Goal: Information Seeking & Learning: Understand process/instructions

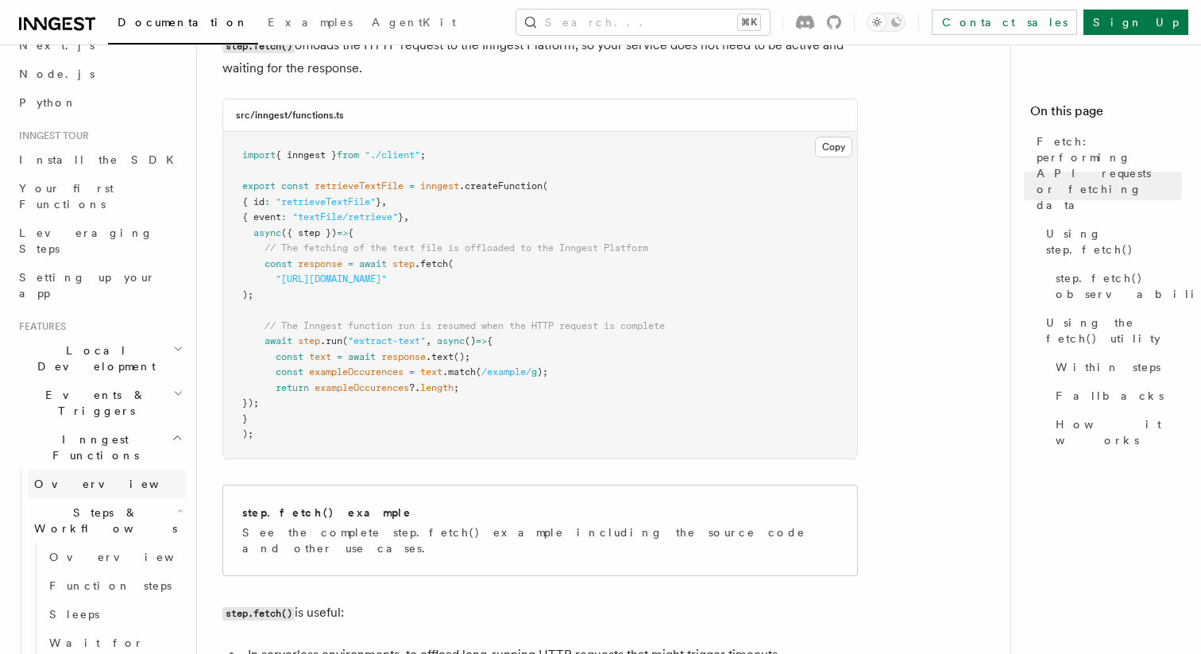
scroll to position [87, 0]
click at [79, 547] on span "Overview" at bounding box center [131, 553] width 164 height 13
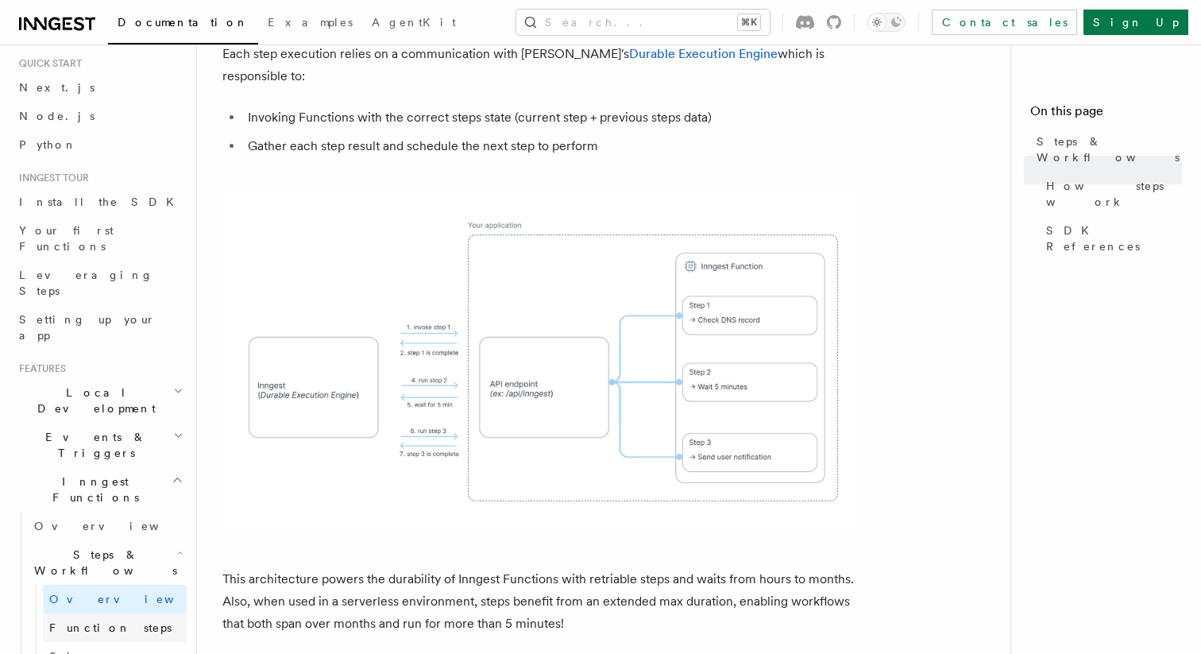
scroll to position [49, 0]
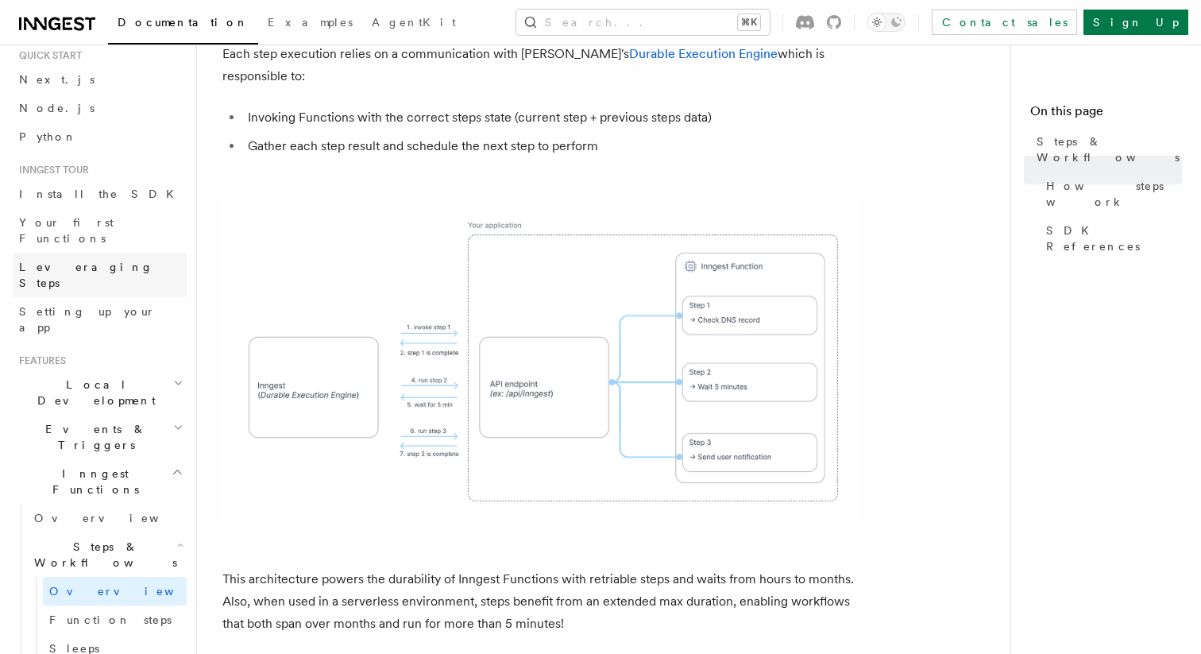
click at [88, 261] on span "Leveraging Steps" at bounding box center [86, 275] width 134 height 29
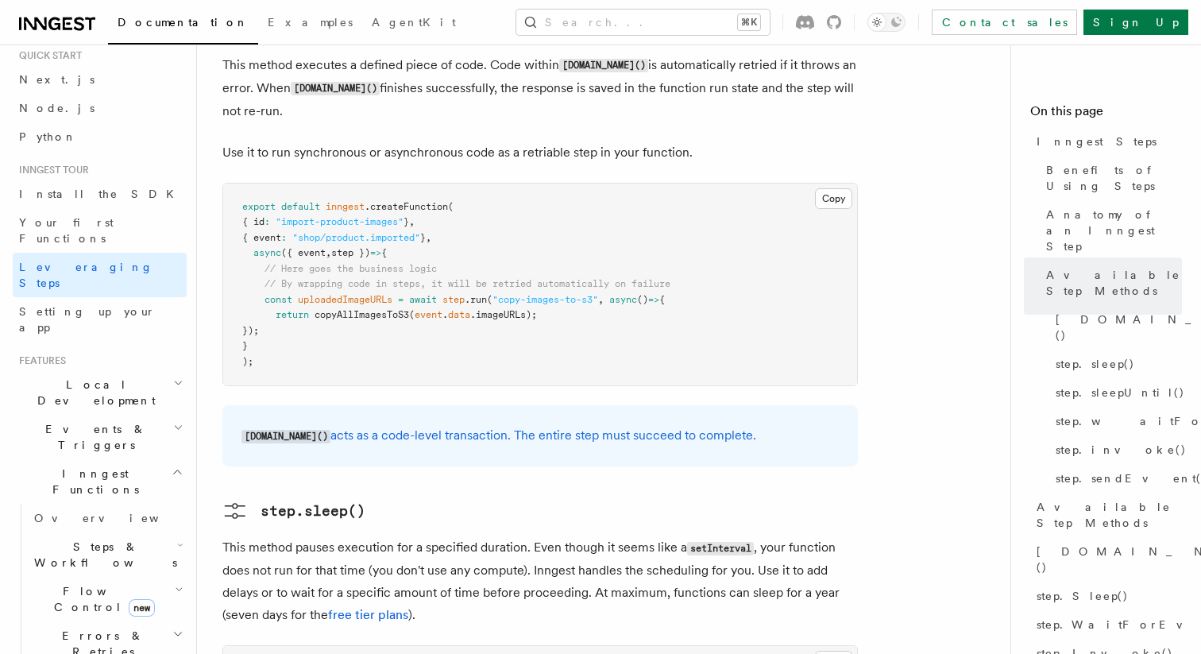
scroll to position [1438, 0]
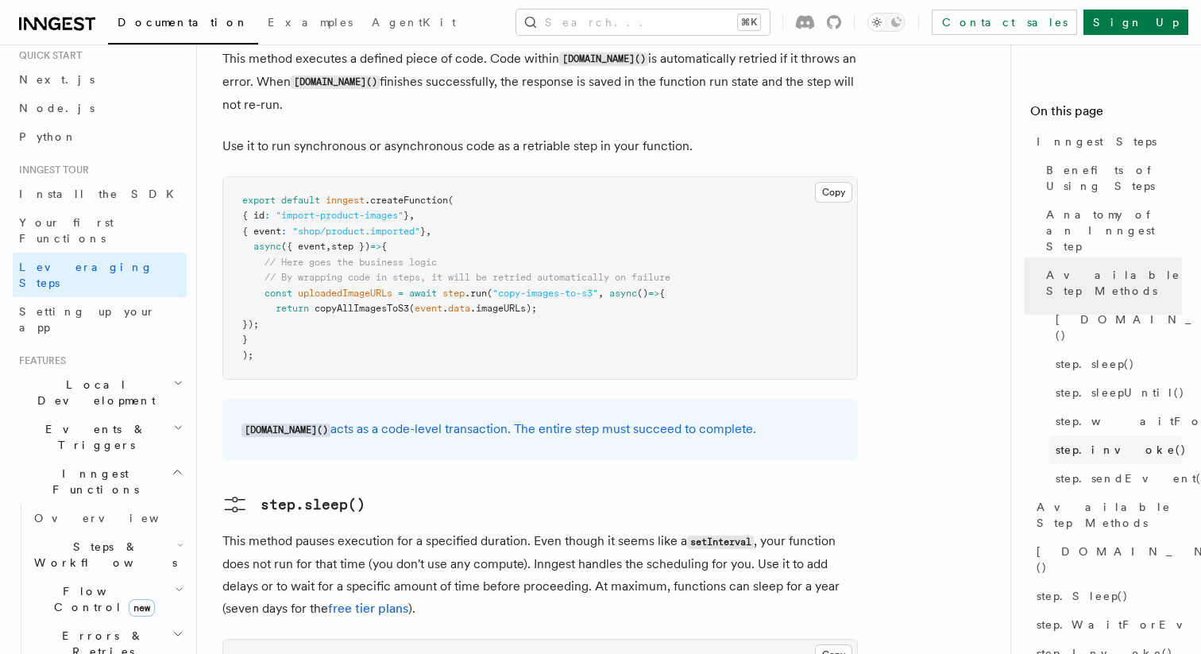
click at [1081, 442] on span "step.invoke()" at bounding box center [1121, 450] width 131 height 16
click at [1072, 442] on span "step.invoke()" at bounding box center [1121, 450] width 131 height 16
click at [1110, 442] on span "step.invoke()" at bounding box center [1121, 450] width 131 height 16
click at [1077, 442] on span "step.invoke()" at bounding box center [1121, 450] width 131 height 16
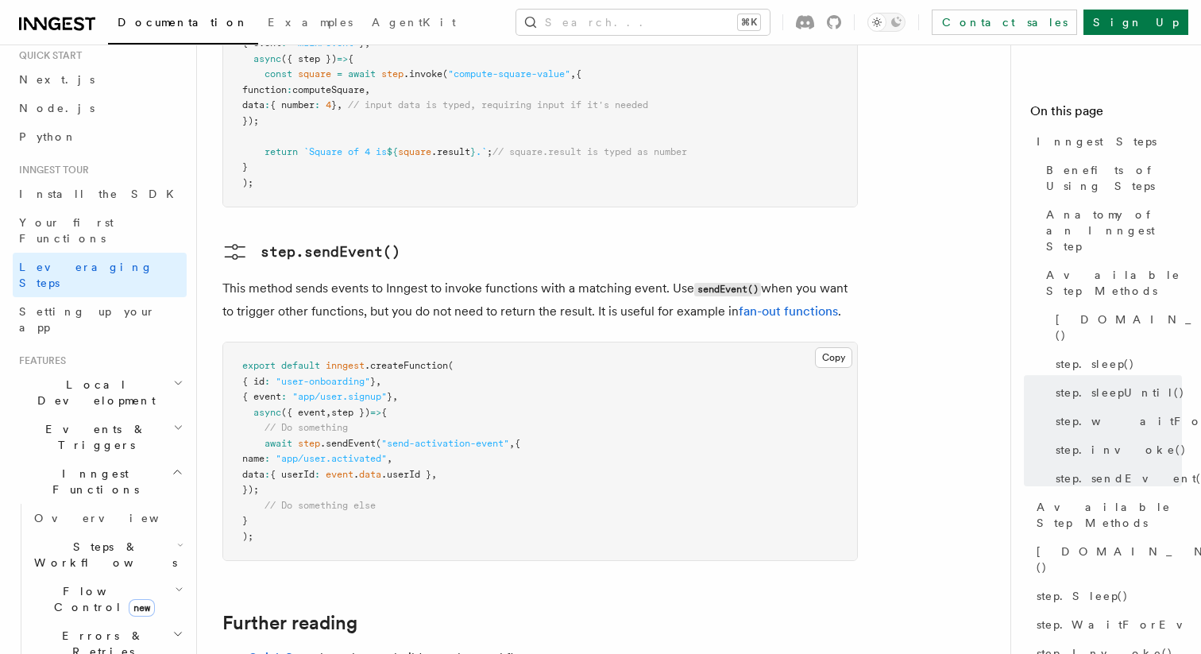
scroll to position [3234, 0]
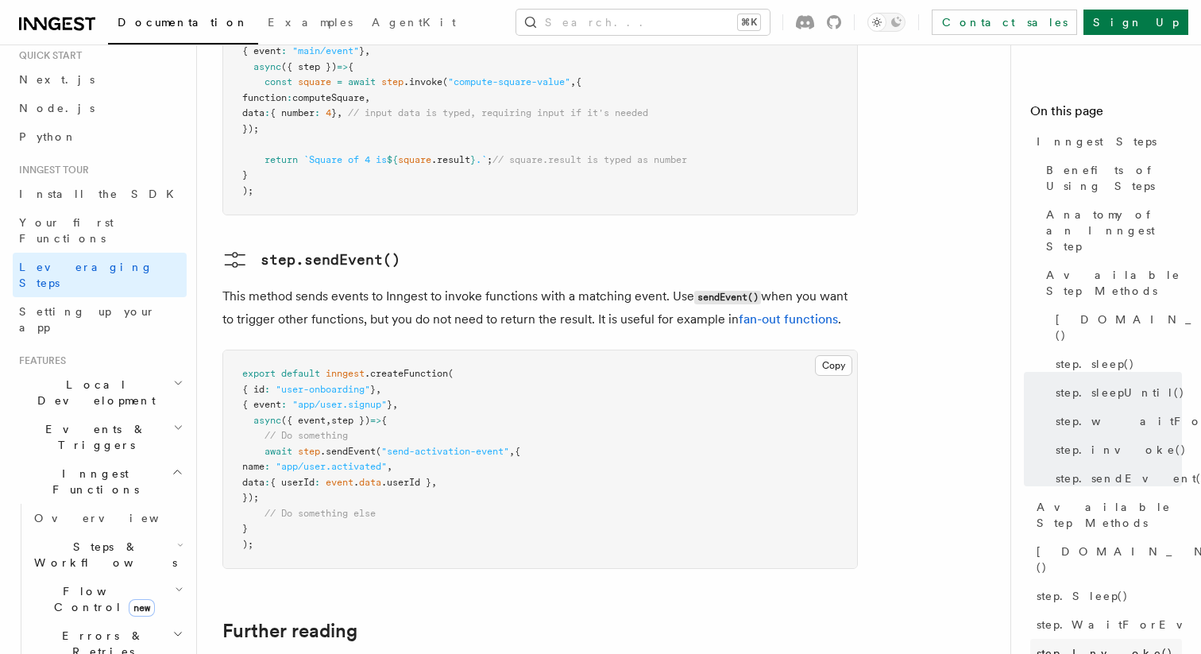
click at [1051, 645] on span "step.Invoke()" at bounding box center [1105, 653] width 137 height 16
click at [1065, 543] on span "[DOMAIN_NAME]()" at bounding box center [1153, 559] width 233 height 32
click at [1062, 499] on span "Available Step Methods" at bounding box center [1109, 515] width 145 height 32
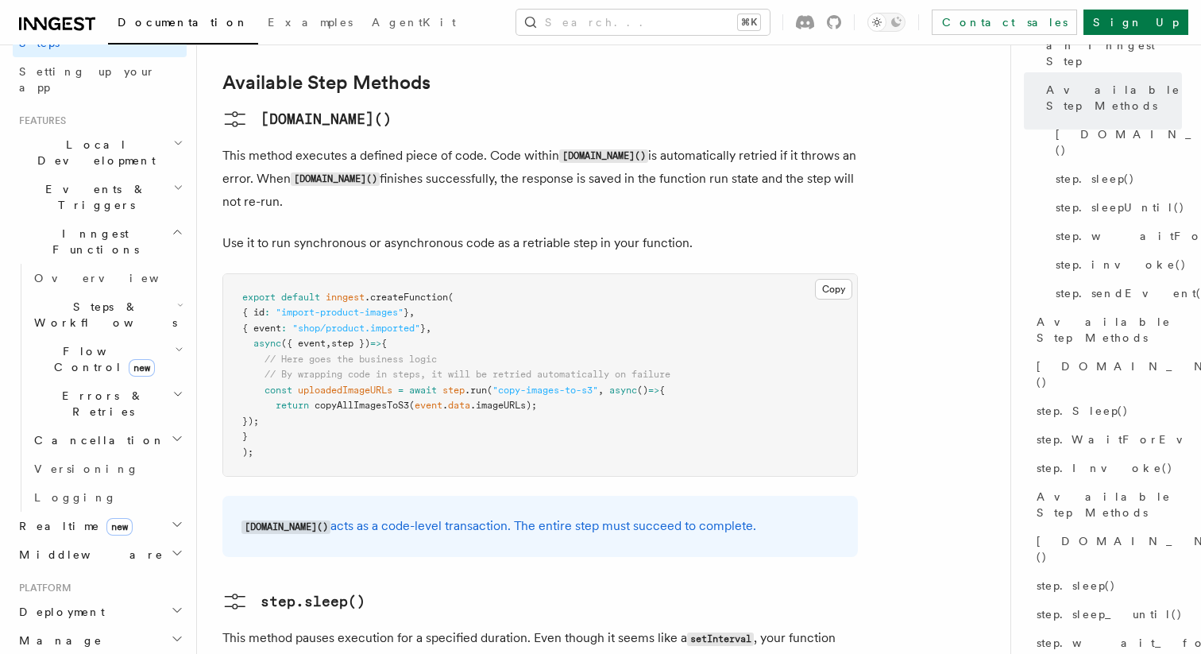
scroll to position [272, 0]
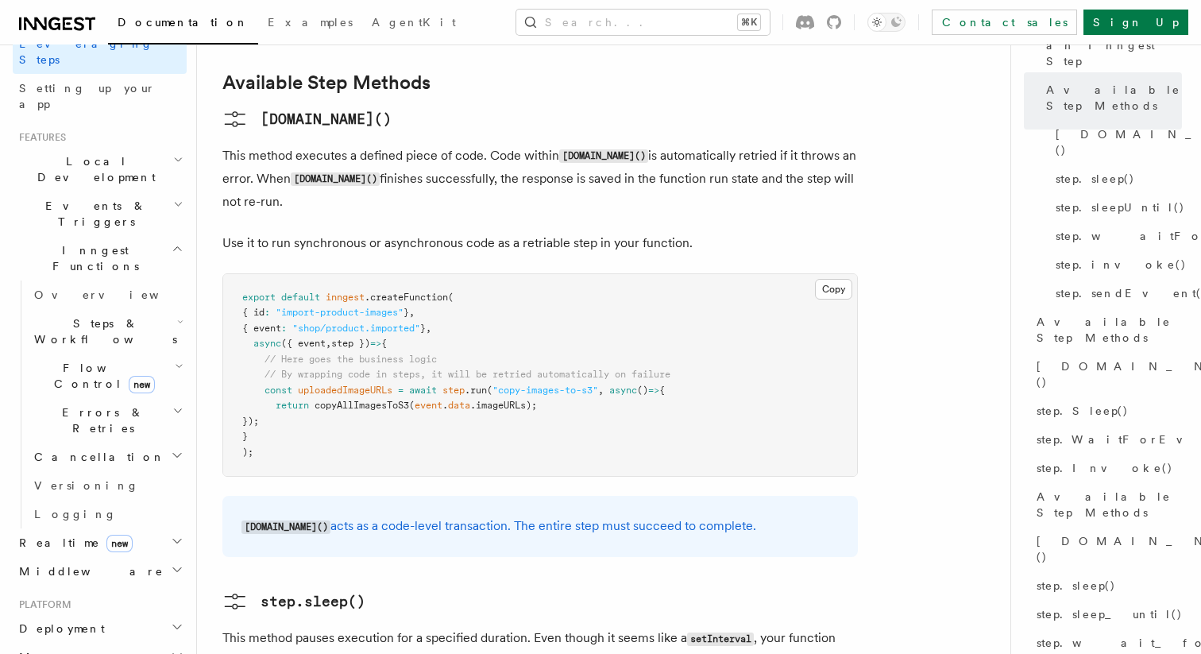
click at [76, 360] on span "Flow Control new" at bounding box center [101, 376] width 147 height 32
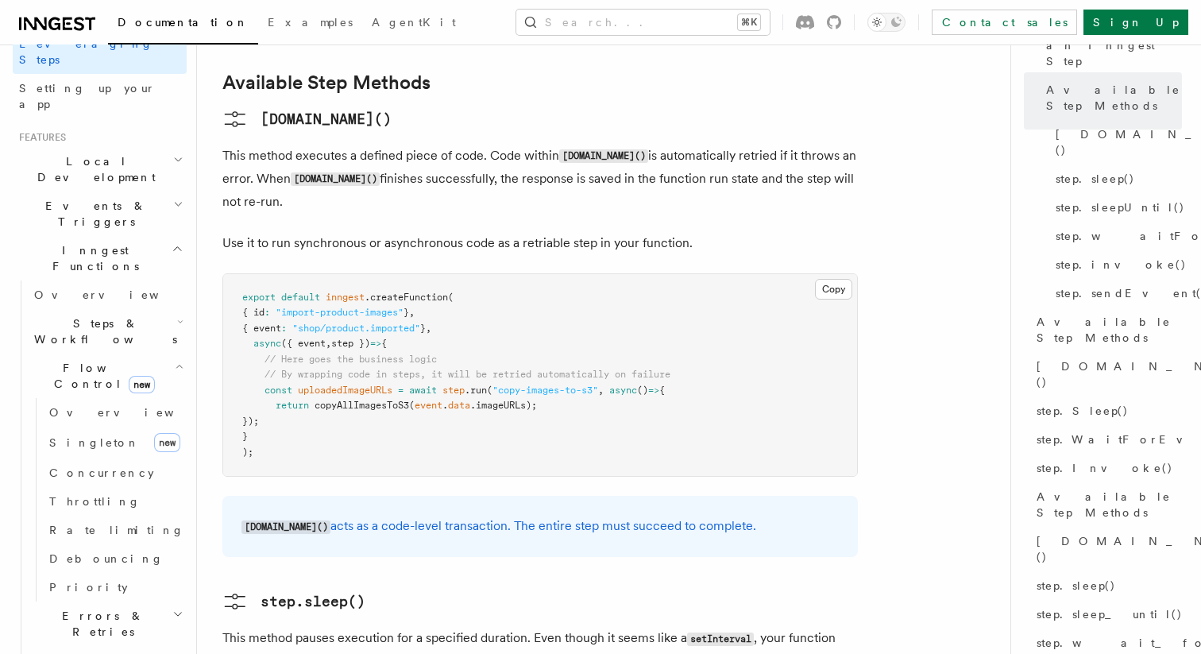
click at [68, 315] on span "Steps & Workflows" at bounding box center [102, 331] width 149 height 32
click at [75, 538] on span "Fetch" at bounding box center [72, 544] width 46 height 13
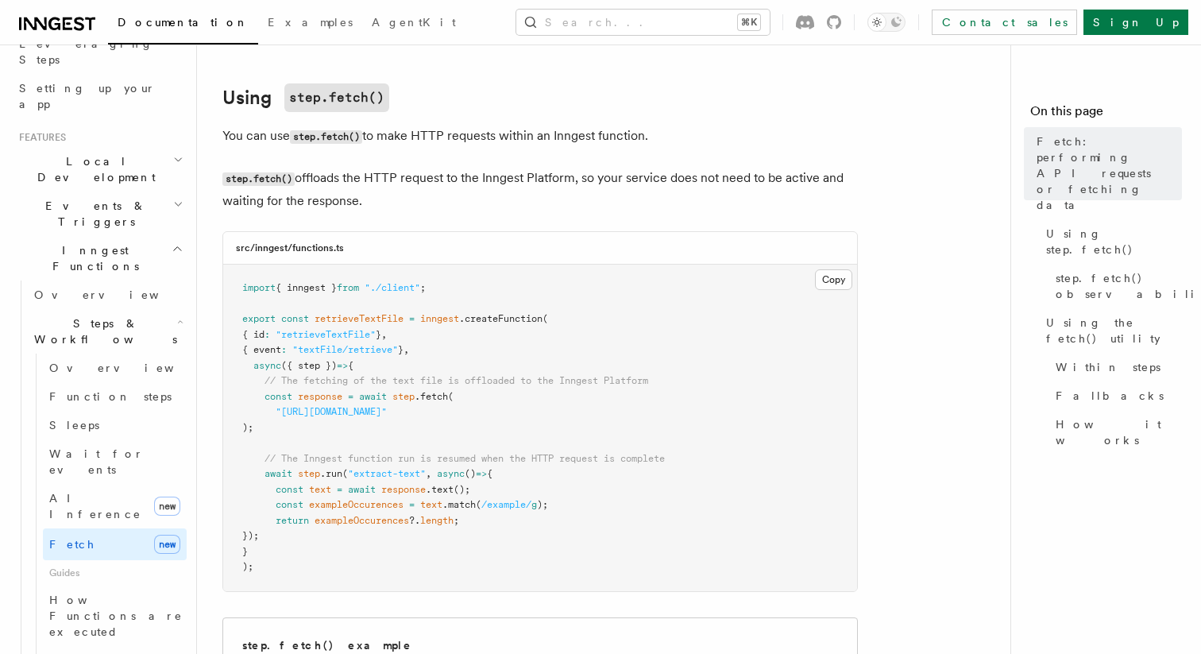
scroll to position [469, 0]
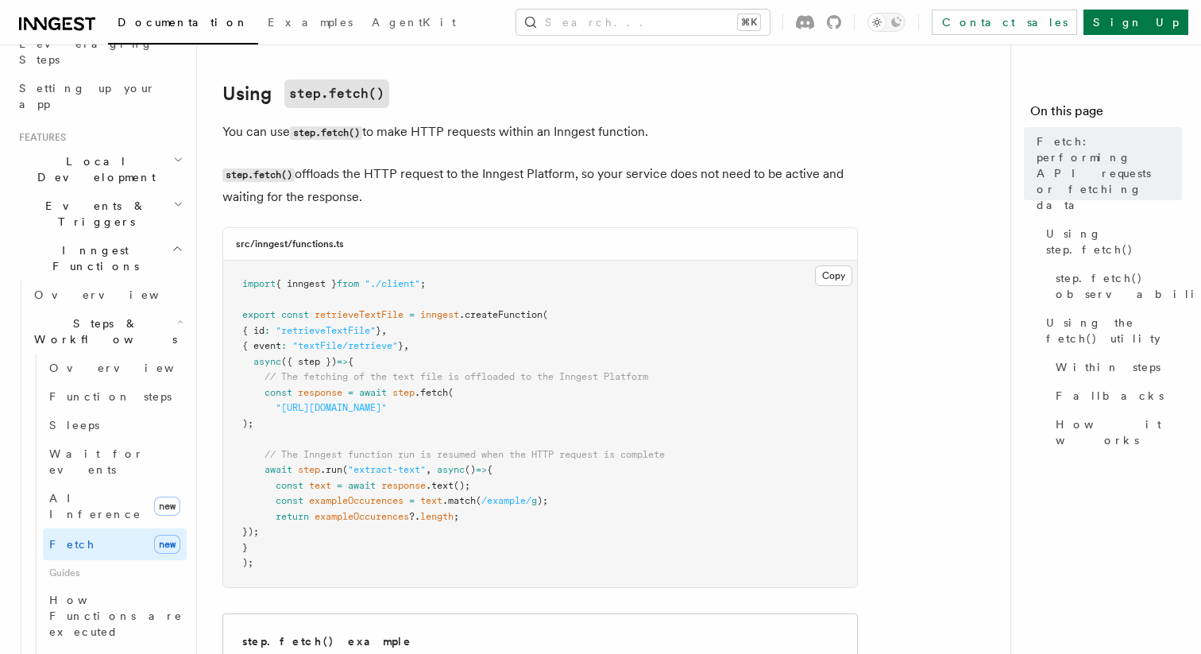
click at [377, 413] on span ""[URL][DOMAIN_NAME]"" at bounding box center [331, 407] width 111 height 11
click at [377, 419] on pre "import { inngest } from "./client" ; export const retrieveTextFile = inngest .c…" at bounding box center [540, 424] width 634 height 326
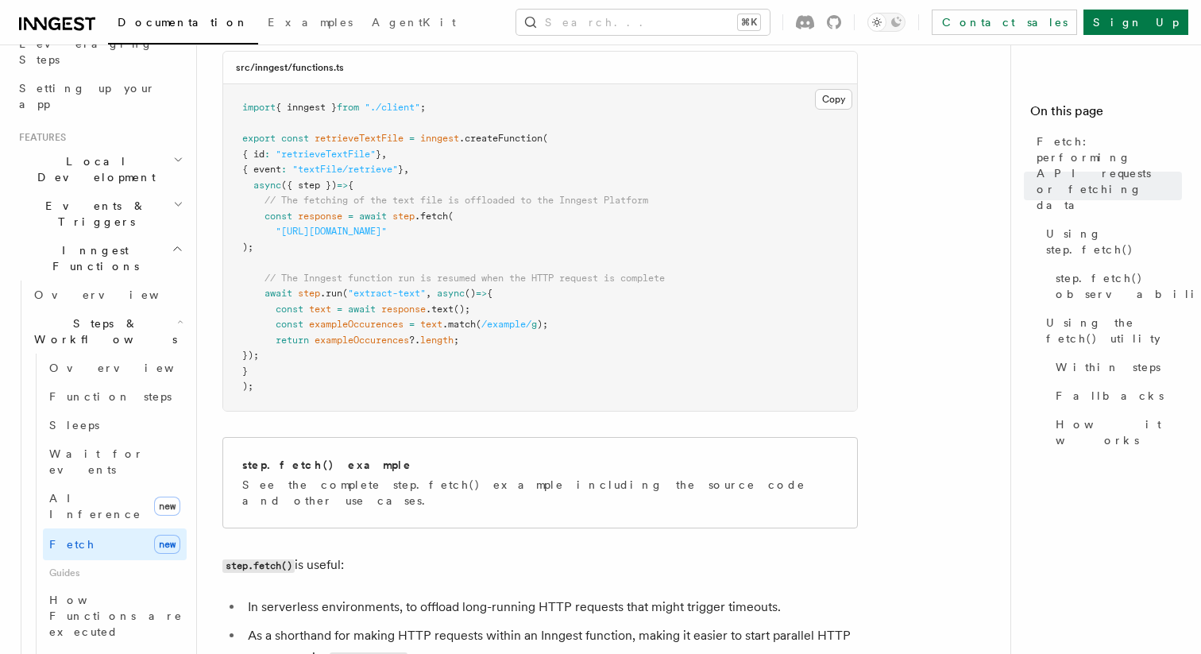
scroll to position [650, 0]
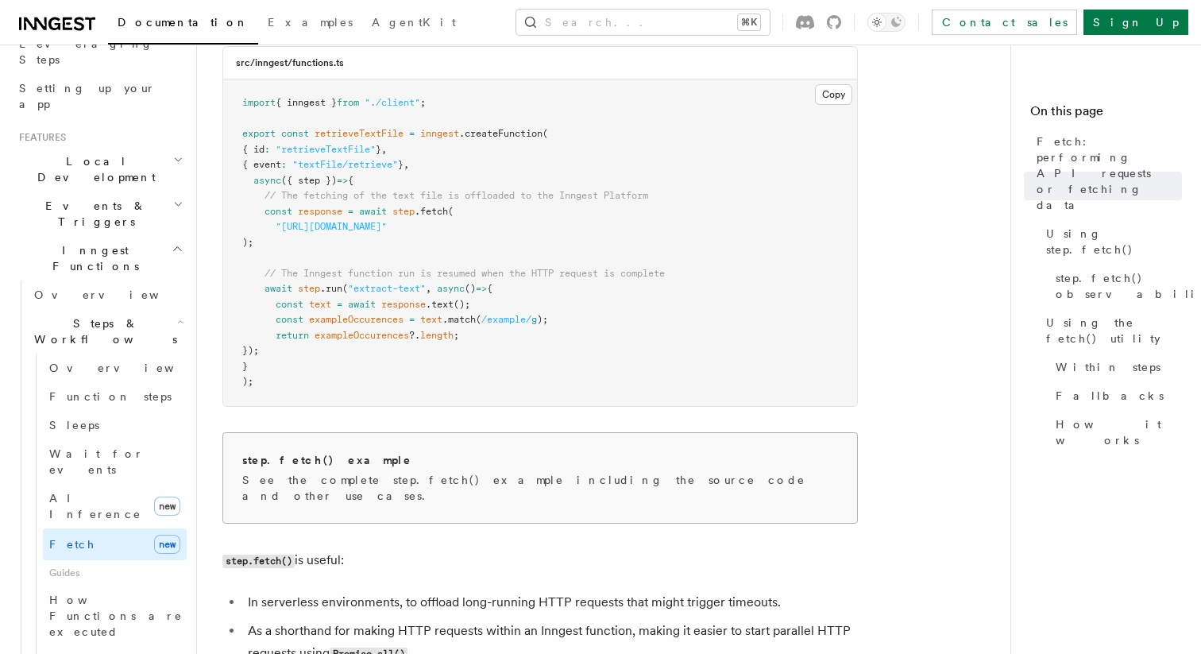
click at [341, 466] on h2 "step.fetch() example" at bounding box center [327, 460] width 170 height 16
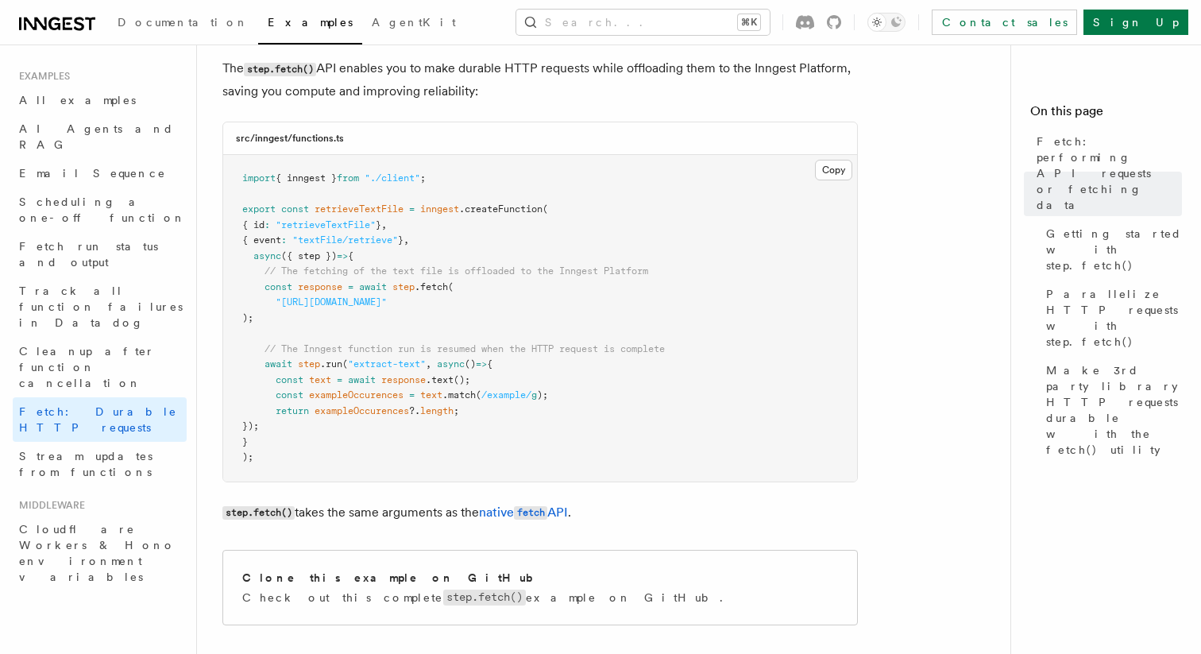
scroll to position [270, 0]
